Goal: Task Accomplishment & Management: Use online tool/utility

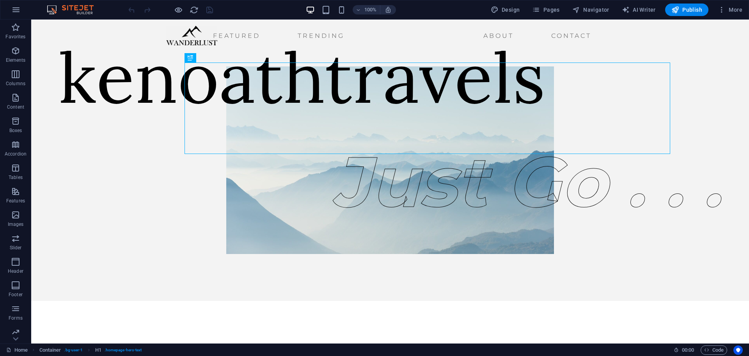
drag, startPoint x: 720, startPoint y: 26, endPoint x: 703, endPoint y: 42, distance: 23.2
click at [703, 42] on div "Featured Trending About Contact Menu" at bounding box center [390, 35] width 718 height 31
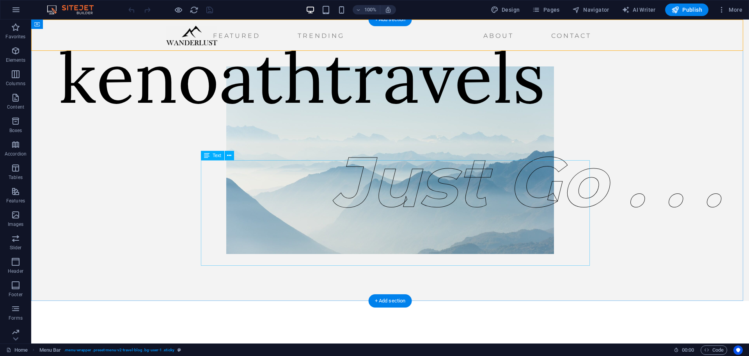
click at [333, 223] on div "J ust Go . . ." at bounding box center [528, 181] width 390 height 105
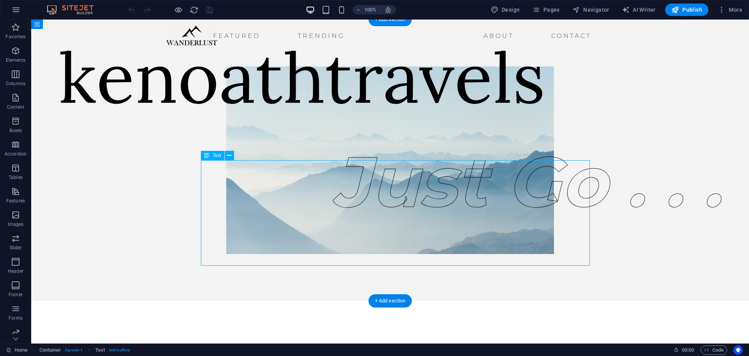
click at [333, 217] on div "J ust Go . . ." at bounding box center [528, 181] width 390 height 105
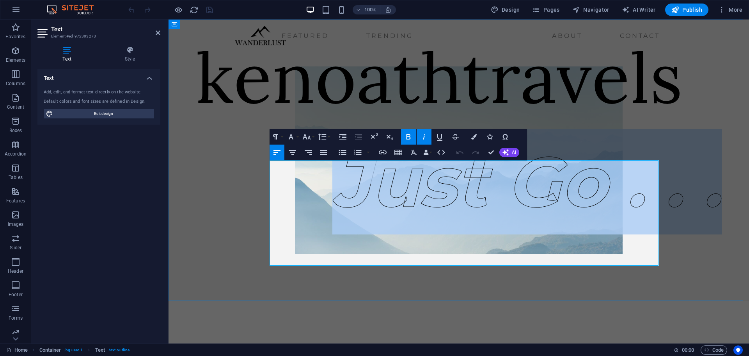
drag, startPoint x: 288, startPoint y: 211, endPoint x: 654, endPoint y: 218, distance: 365.8
click at [654, 218] on em "J ust Go . . ." at bounding box center [528, 181] width 390 height 85
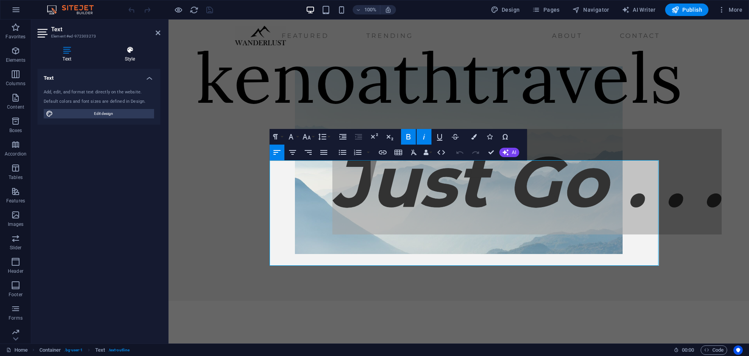
click at [129, 51] on icon at bounding box center [130, 50] width 61 height 8
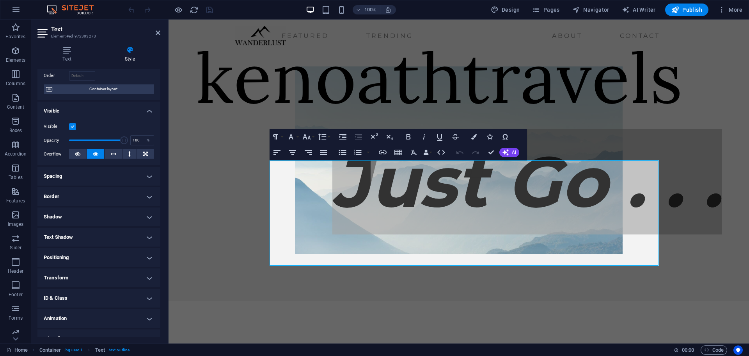
scroll to position [62, 0]
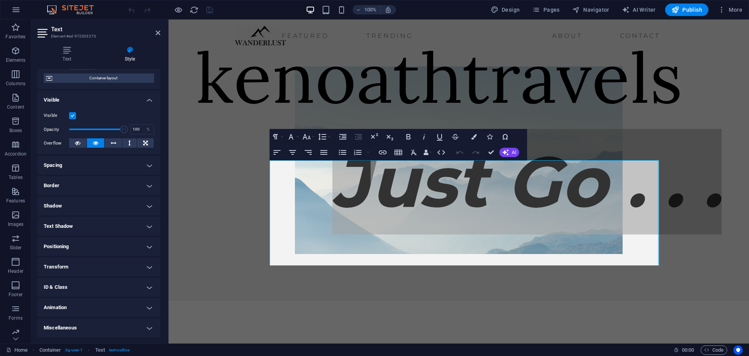
click at [146, 204] on h4 "Shadow" at bounding box center [98, 205] width 123 height 19
click at [106, 220] on span "Outside" at bounding box center [112, 221] width 13 height 9
type input "2"
type input "4"
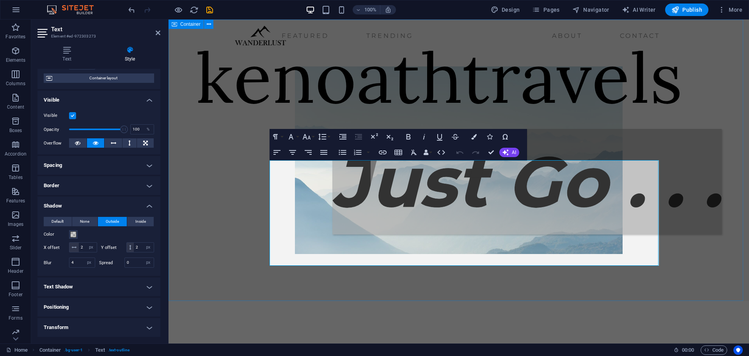
click at [208, 213] on div "kenoathtravels J ust Go . . ." at bounding box center [459, 160] width 581 height 281
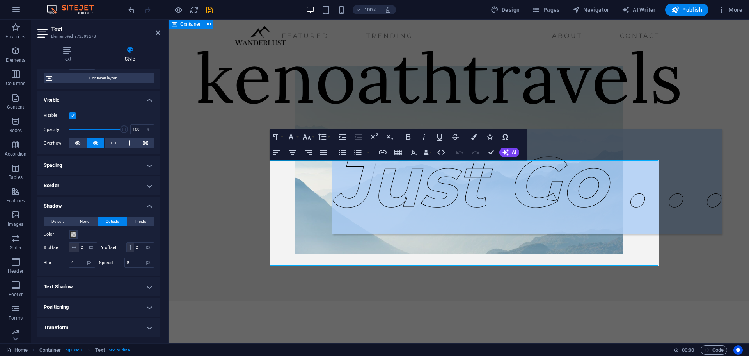
drag, startPoint x: 208, startPoint y: 213, endPoint x: 213, endPoint y: 210, distance: 5.5
click at [208, 213] on div "kenoathtravels J ust Go . . ." at bounding box center [459, 160] width 581 height 281
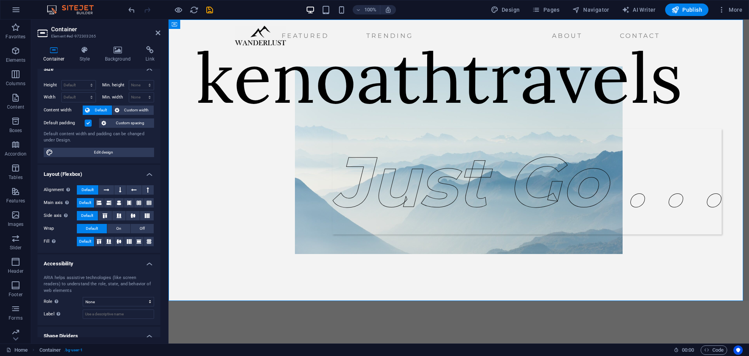
scroll to position [0, 0]
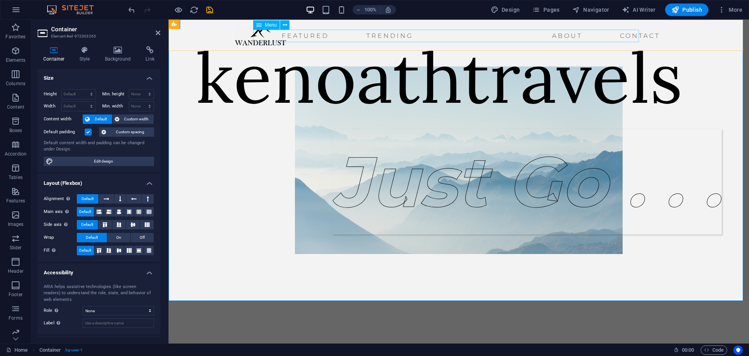
click at [344, 34] on nav "Featured Trending About Contact" at bounding box center [449, 36] width 429 height 12
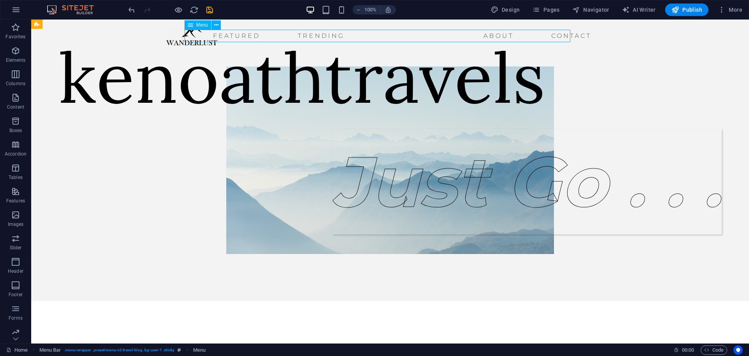
click at [339, 35] on nav "Featured Trending About Contact" at bounding box center [380, 36] width 429 height 12
click at [228, 34] on nav "Featured Trending About Contact" at bounding box center [380, 36] width 429 height 12
click at [228, 35] on nav "Featured Trending About Contact" at bounding box center [380, 36] width 429 height 12
select select
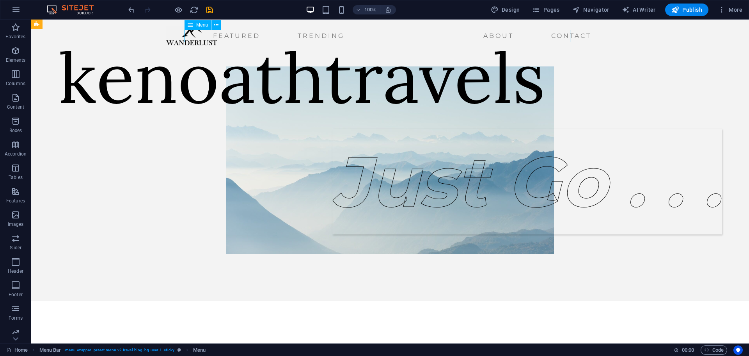
select select "1"
select select
select select "2"
select select
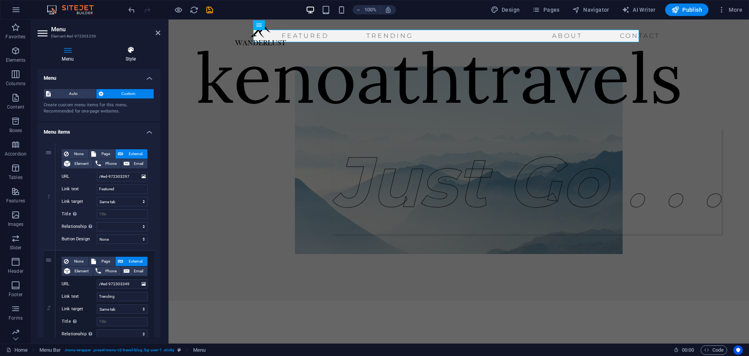
click at [128, 47] on icon at bounding box center [130, 50] width 59 height 8
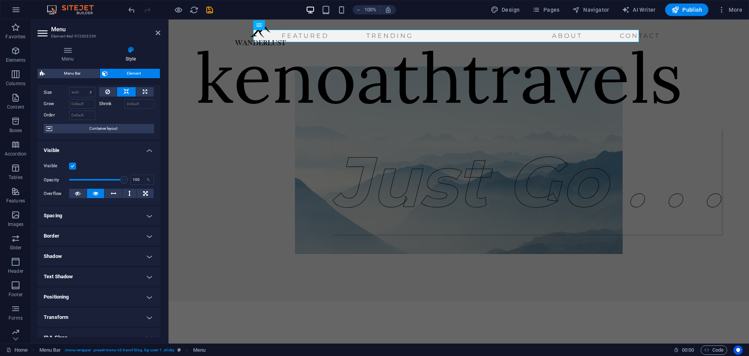
scroll to position [39, 0]
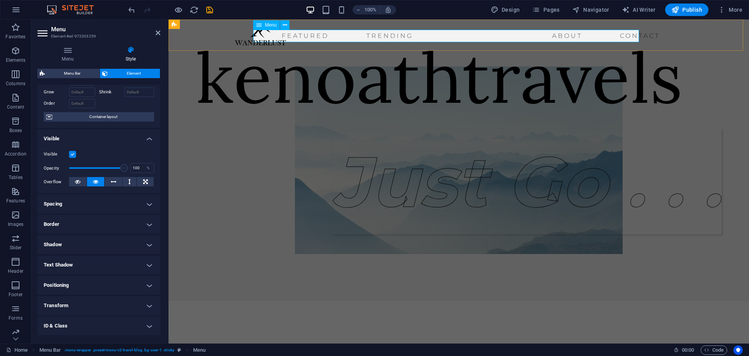
click at [257, 25] on icon at bounding box center [258, 24] width 5 height 9
click at [283, 24] on icon at bounding box center [285, 25] width 4 height 8
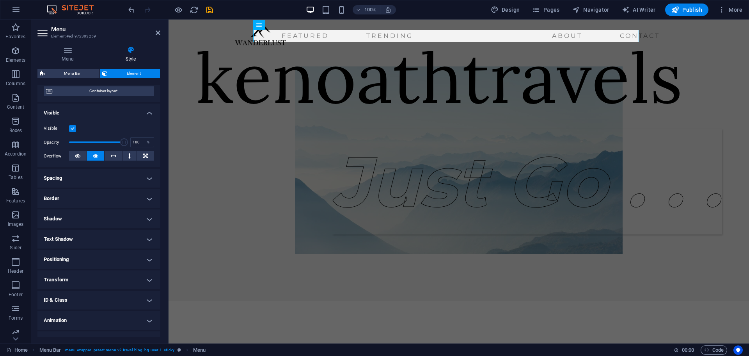
scroll to position [78, 0]
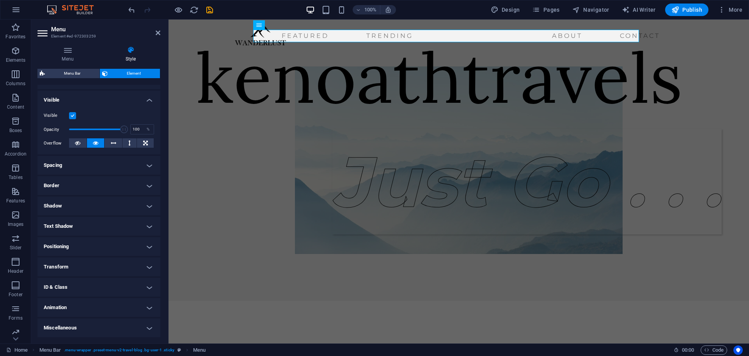
click at [146, 224] on h4 "Text Shadow" at bounding box center [98, 226] width 123 height 19
click at [128, 242] on span "Outside" at bounding box center [134, 241] width 13 height 9
type input "2"
type input "4"
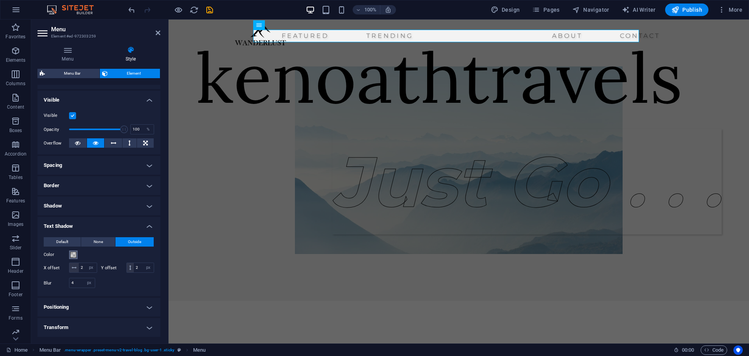
click at [71, 252] on span at bounding box center [73, 254] width 6 height 6
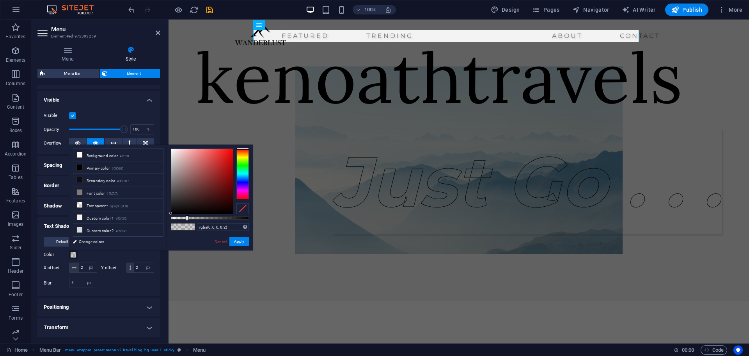
type input "rgba(247, 19, 19, 0.2)"
click at [228, 150] on div at bounding box center [202, 181] width 62 height 65
click at [242, 238] on button "Apply" at bounding box center [239, 241] width 20 height 9
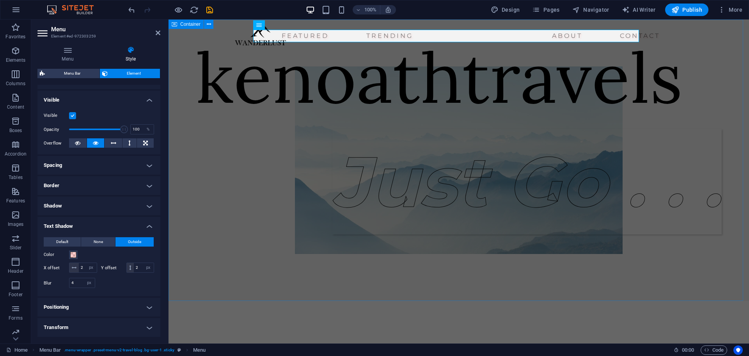
click at [321, 51] on div "kenoathtravels J ust Go . . ." at bounding box center [459, 160] width 581 height 281
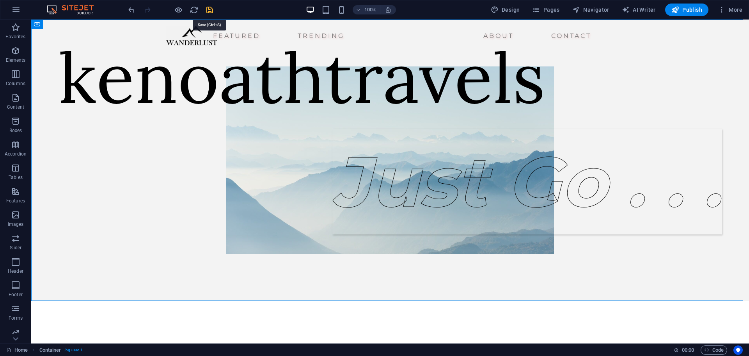
click at [210, 9] on icon "save" at bounding box center [209, 9] width 9 height 9
checkbox input "false"
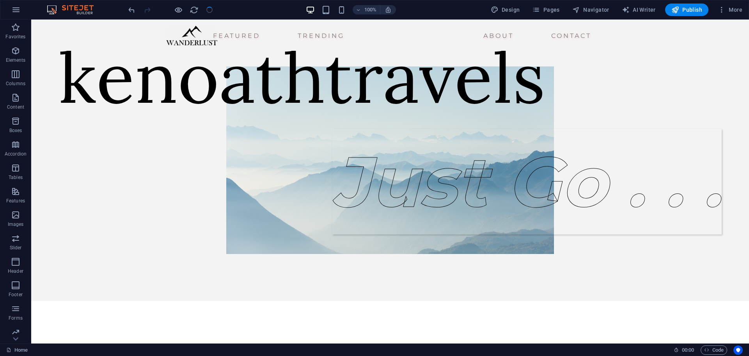
click at [210, 9] on div at bounding box center [170, 10] width 87 height 12
click at [731, 7] on span "More" at bounding box center [730, 10] width 25 height 8
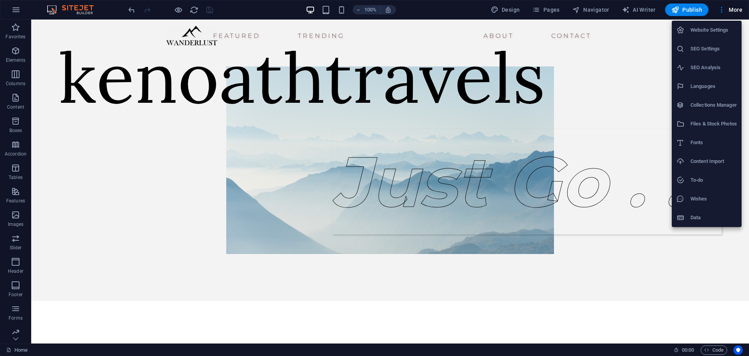
click at [710, 29] on h6 "Website Settings" at bounding box center [714, 29] width 46 height 9
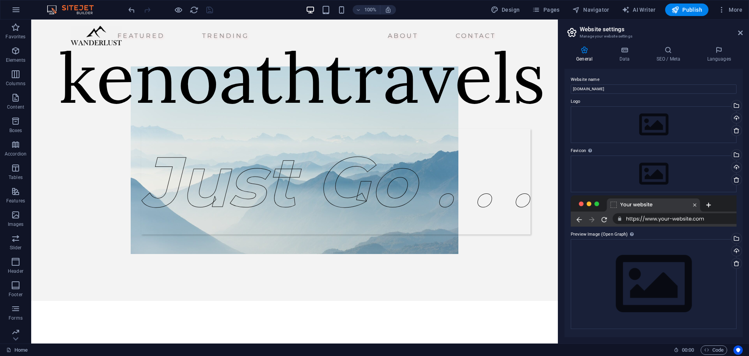
click at [577, 217] on div at bounding box center [654, 210] width 166 height 31
click at [605, 218] on div at bounding box center [654, 210] width 166 height 31
click at [737, 249] on div "Upload" at bounding box center [736, 251] width 12 height 12
click at [621, 87] on input "[DOMAIN_NAME]" at bounding box center [654, 88] width 166 height 9
click at [596, 202] on div at bounding box center [654, 210] width 166 height 31
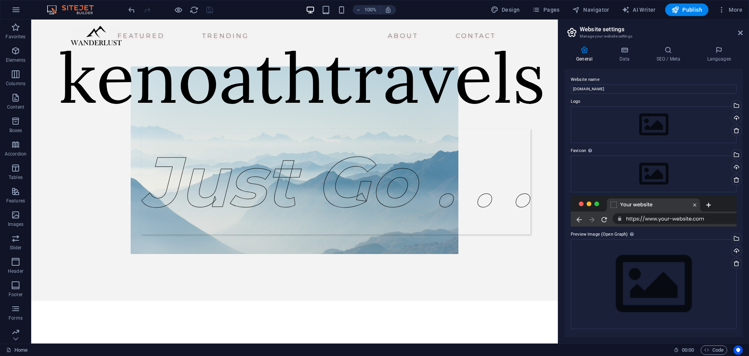
click at [695, 204] on div at bounding box center [654, 210] width 166 height 31
click at [709, 203] on div at bounding box center [654, 210] width 166 height 31
click at [690, 7] on span "Publish" at bounding box center [687, 10] width 31 height 8
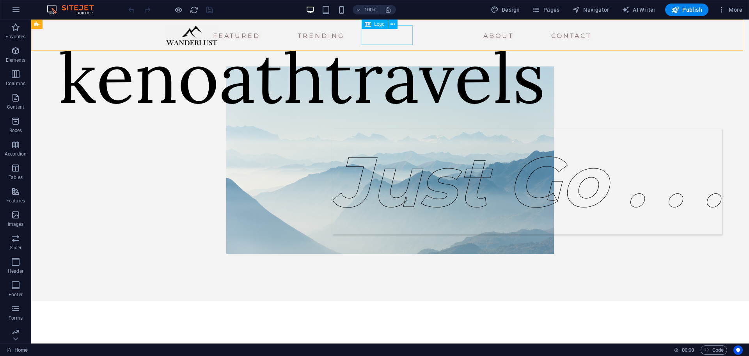
click at [217, 44] on div at bounding box center [191, 36] width 51 height 20
click at [392, 21] on icon at bounding box center [393, 24] width 4 height 8
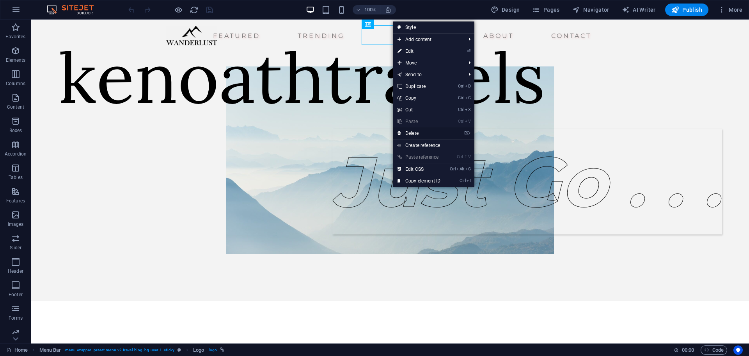
click at [410, 130] on link "⌦ Delete" at bounding box center [419, 133] width 52 height 12
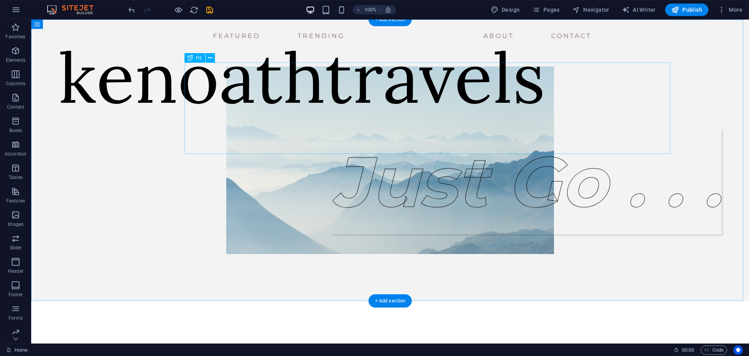
click at [189, 114] on div "kenoathtravels" at bounding box center [302, 76] width 487 height 91
click at [195, 114] on div "kenoathtravels" at bounding box center [302, 76] width 487 height 91
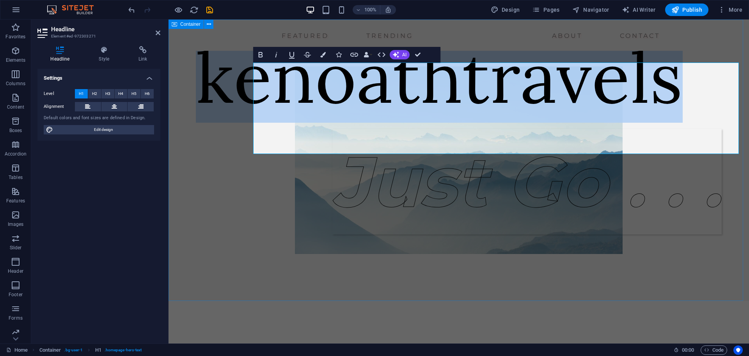
click at [227, 115] on div "kenoathtravels J ust Go . . ." at bounding box center [459, 160] width 581 height 281
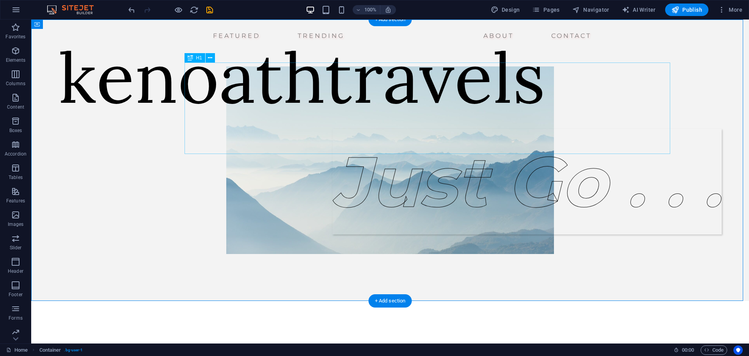
click at [362, 86] on div "kenoathtravels" at bounding box center [302, 76] width 487 height 91
click at [192, 59] on icon at bounding box center [190, 57] width 5 height 9
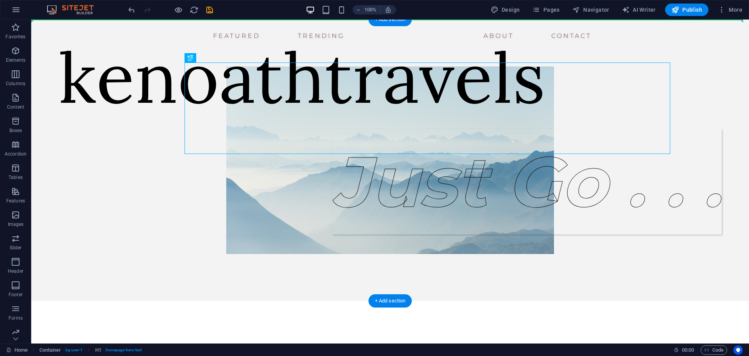
drag, startPoint x: 223, startPoint y: 78, endPoint x: 176, endPoint y: 59, distance: 50.2
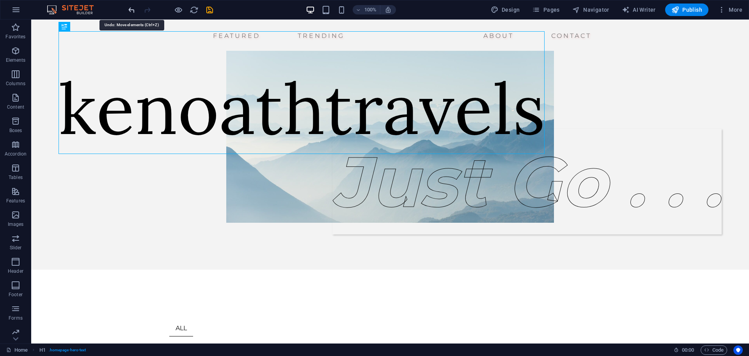
click at [133, 9] on icon "undo" at bounding box center [131, 9] width 9 height 9
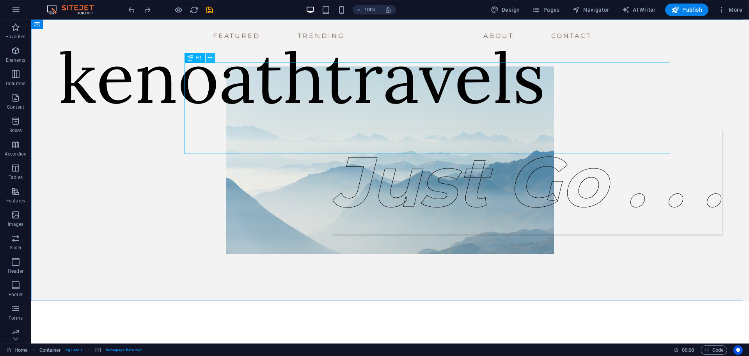
click at [210, 58] on icon at bounding box center [210, 58] width 4 height 8
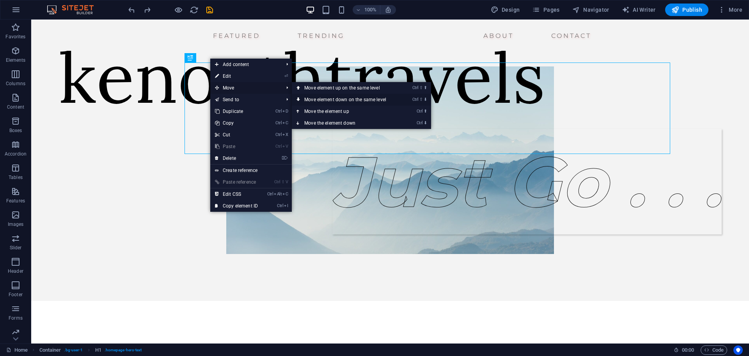
click at [342, 97] on link "Ctrl ⇧ ⬇ Move element down on the same level" at bounding box center [347, 100] width 110 height 12
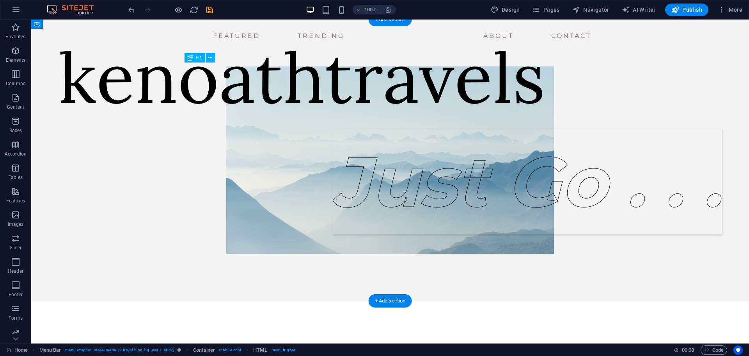
click at [307, 97] on div "kenoathtravels" at bounding box center [302, 76] width 487 height 91
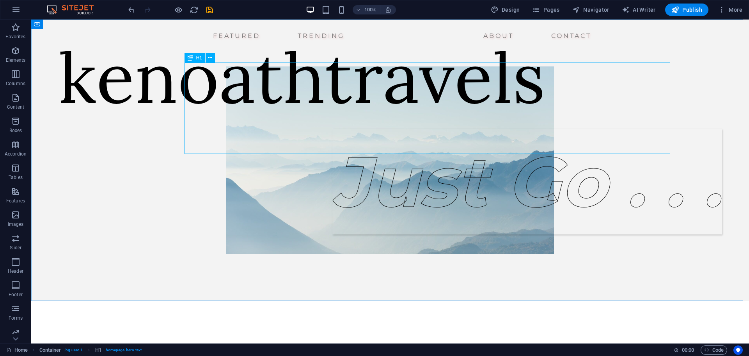
click at [192, 58] on icon at bounding box center [190, 57] width 5 height 9
drag, startPoint x: 197, startPoint y: 58, endPoint x: 191, endPoint y: 60, distance: 6.7
click at [191, 60] on div "H1" at bounding box center [191, 57] width 12 height 9
click at [203, 61] on div "J ust Go . . . kenoathtravels" at bounding box center [390, 160] width 718 height 281
